Goal: Task Accomplishment & Management: Manage account settings

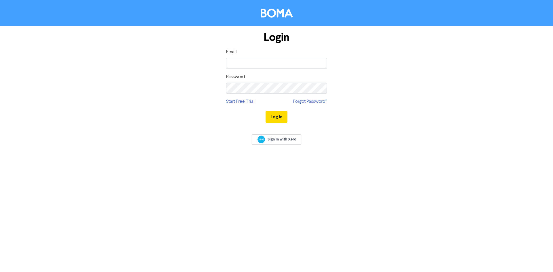
type input "[EMAIL_ADDRESS][DOMAIN_NAME]"
click at [266, 111] on button "Log In" at bounding box center [277, 117] width 22 height 12
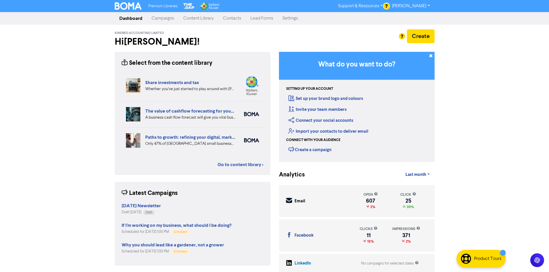
click at [233, 20] on link "Contacts" at bounding box center [231, 19] width 27 height 12
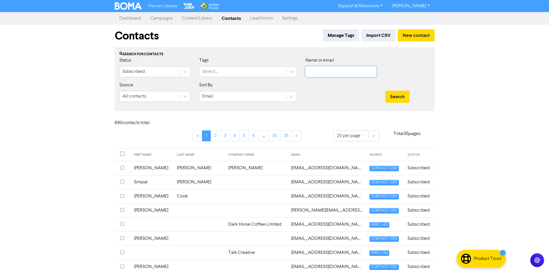
click at [318, 73] on input "text" at bounding box center [340, 71] width 71 height 11
paste input "[PERSON_NAME][EMAIL_ADDRESS][PERSON_NAME][DOMAIN_NAME]"
click at [388, 92] on button "Search" at bounding box center [397, 97] width 24 height 12
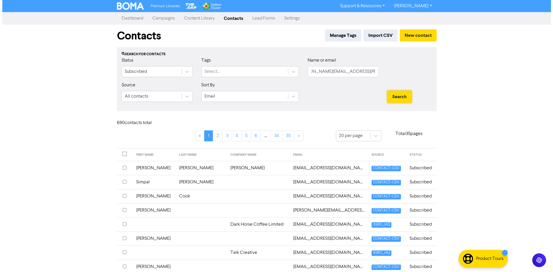
scroll to position [0, 0]
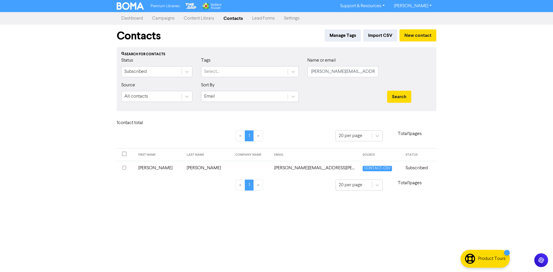
click at [124, 169] on input "checkbox" at bounding box center [124, 168] width 4 height 4
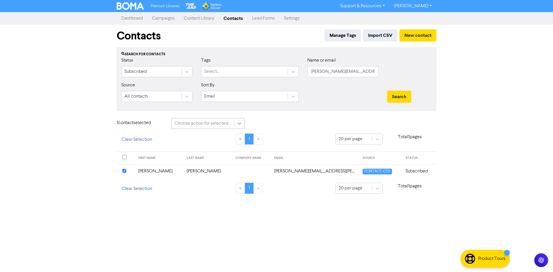
click at [241, 122] on icon at bounding box center [239, 124] width 6 height 6
click at [219, 148] on div "Delete Contacts" at bounding box center [207, 150] width 73 height 12
click at [288, 125] on button "Delete 1 contact" at bounding box center [274, 124] width 42 height 12
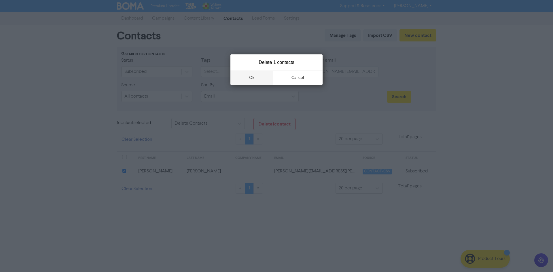
click at [256, 78] on button "ok" at bounding box center [251, 78] width 43 height 14
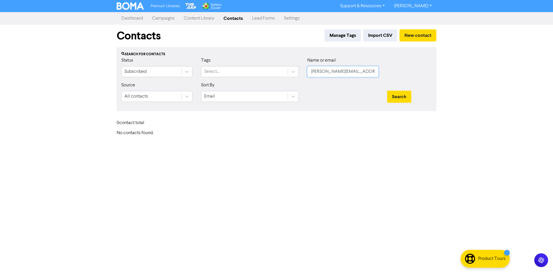
scroll to position [0, 13]
drag, startPoint x: 309, startPoint y: 73, endPoint x: 401, endPoint y: 71, distance: 91.6
click at [401, 71] on div "Status Subscribed Tags Select... Name or email [PERSON_NAME][EMAIL_ADDRESS][PER…" at bounding box center [276, 69] width 319 height 25
paste input "weggers@xtra"
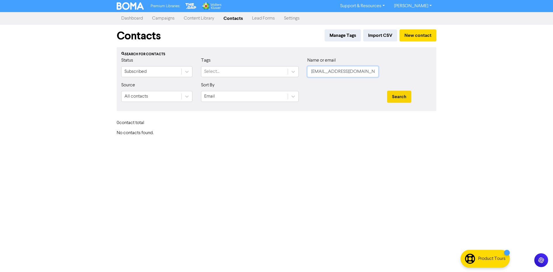
type input "[EMAIL_ADDRESS][DOMAIN_NAME]"
click at [392, 96] on button "Search" at bounding box center [399, 97] width 24 height 12
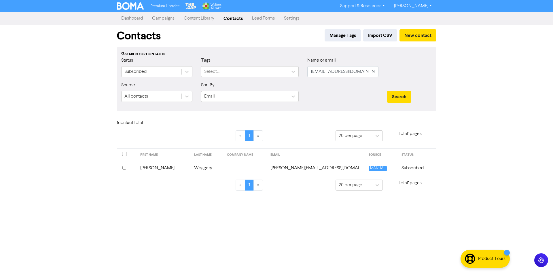
click at [124, 168] on input "checkbox" at bounding box center [124, 168] width 4 height 4
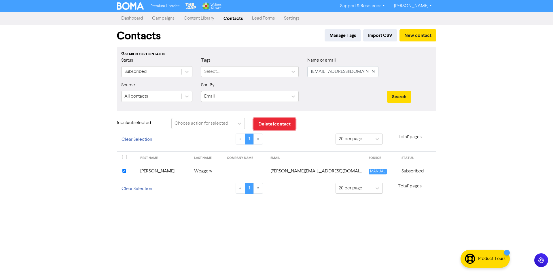
click at [272, 125] on button "Delete 1 contact" at bounding box center [274, 124] width 42 height 12
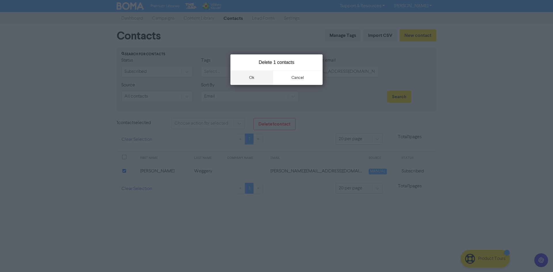
click at [250, 77] on button "ok" at bounding box center [251, 78] width 43 height 14
